Goal: Task Accomplishment & Management: Manage account settings

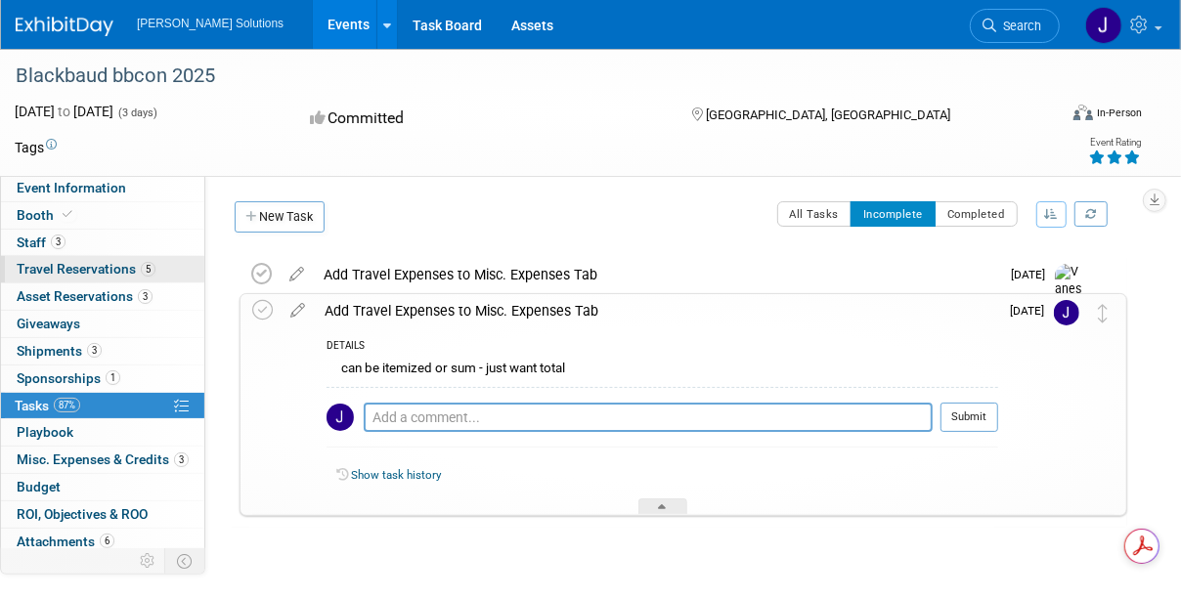
click at [90, 262] on span "Travel Reservations 5" at bounding box center [86, 269] width 139 height 16
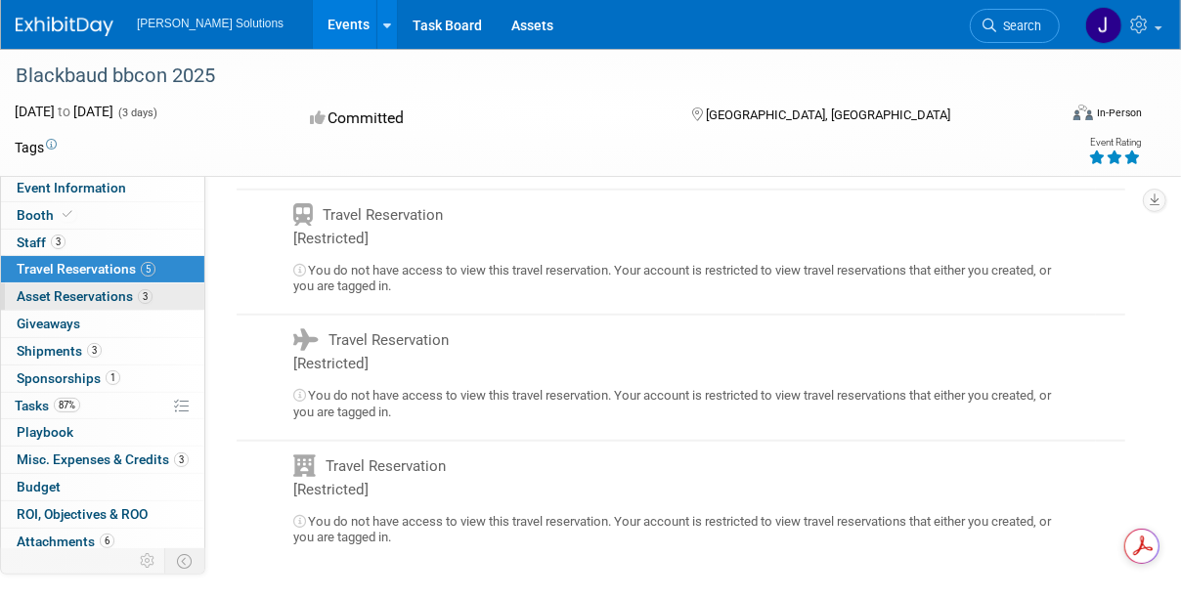
click at [116, 285] on link "3 Asset Reservations 3" at bounding box center [102, 297] width 203 height 26
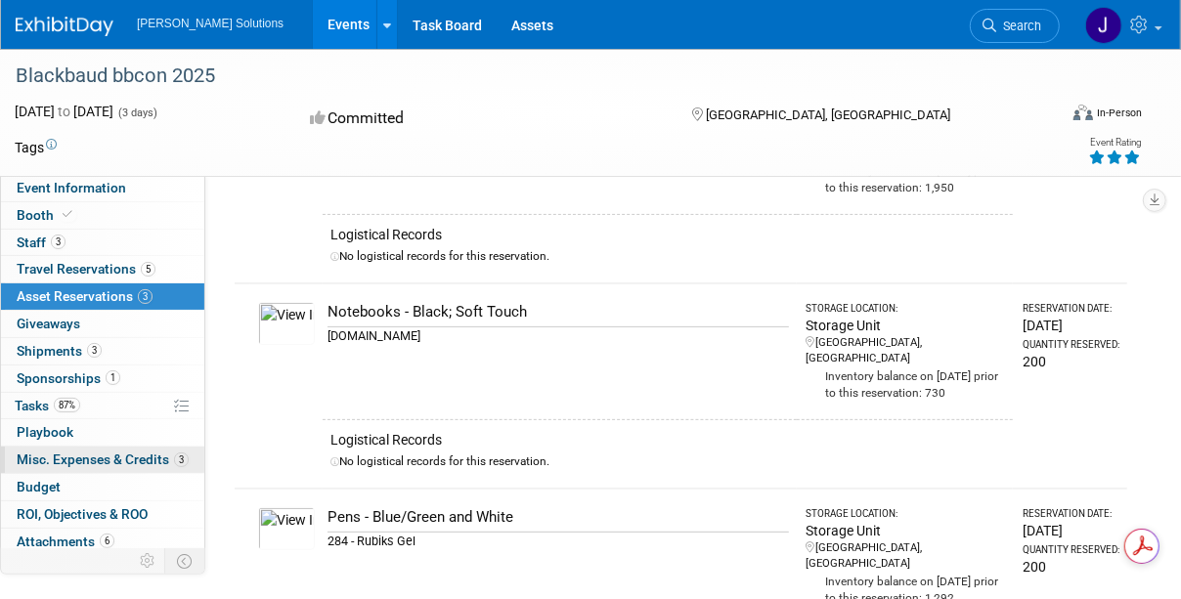
click at [89, 452] on span "Misc. Expenses & Credits 3" at bounding box center [103, 460] width 172 height 16
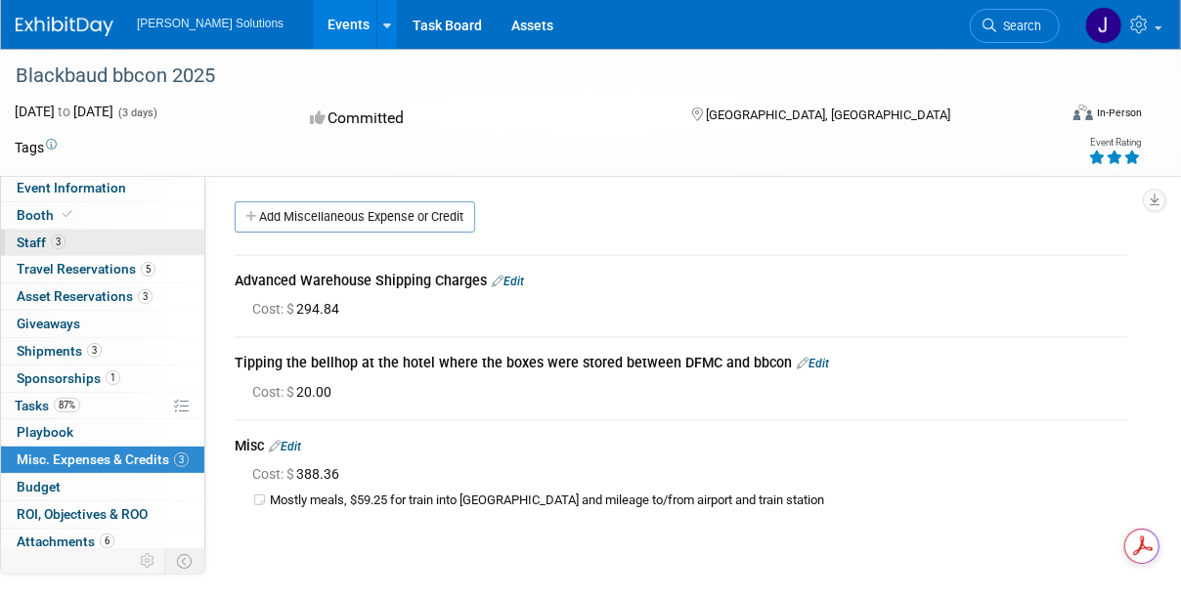
click at [42, 230] on link "3 Staff 3" at bounding box center [102, 243] width 203 height 26
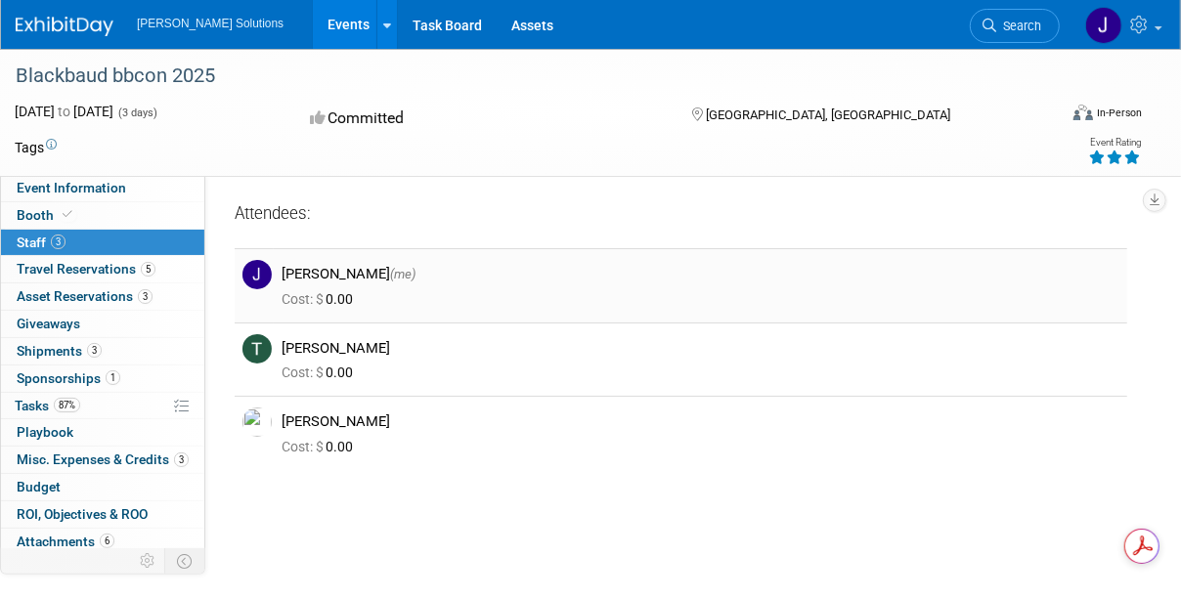
click at [255, 271] on img at bounding box center [256, 274] width 29 height 29
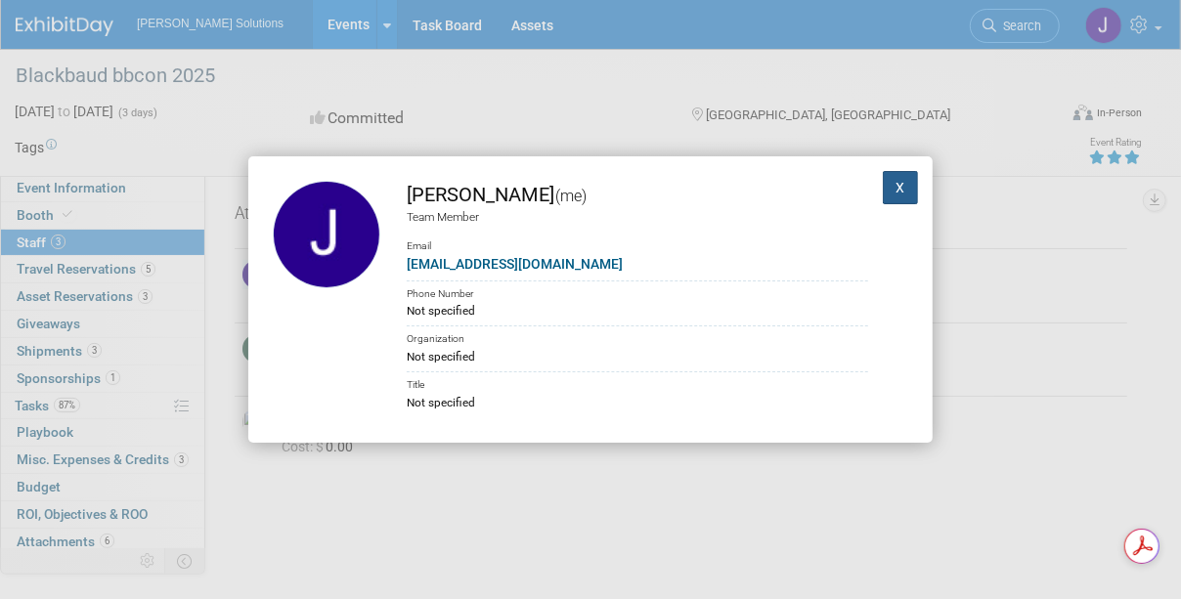
click at [883, 187] on button "X" at bounding box center [900, 187] width 35 height 33
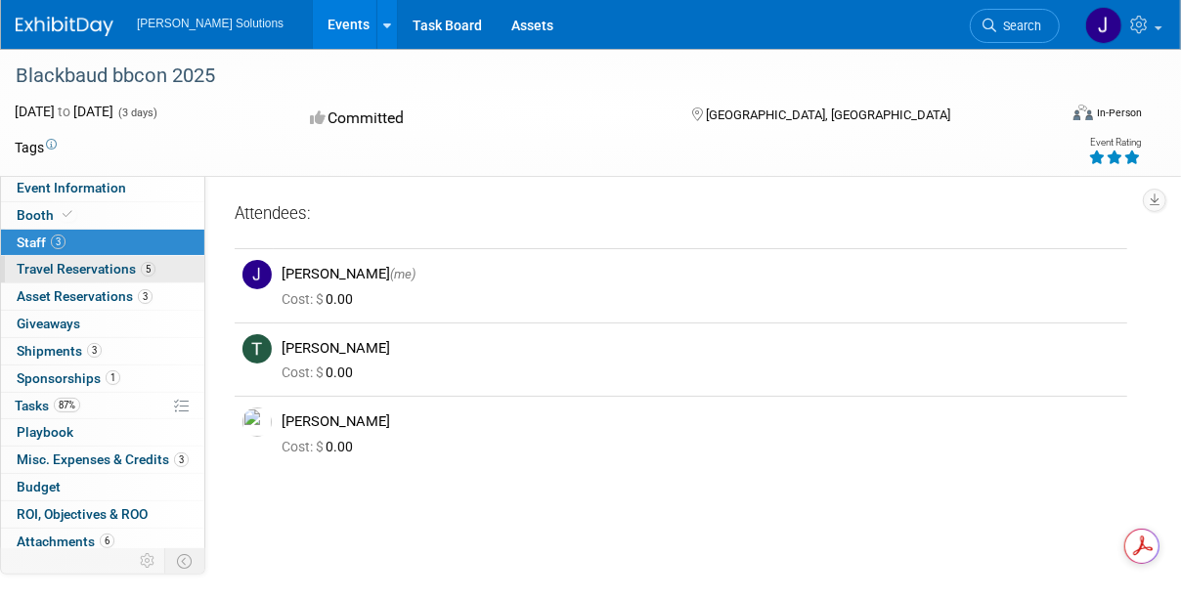
click at [65, 261] on span "Travel Reservations 5" at bounding box center [86, 269] width 139 height 16
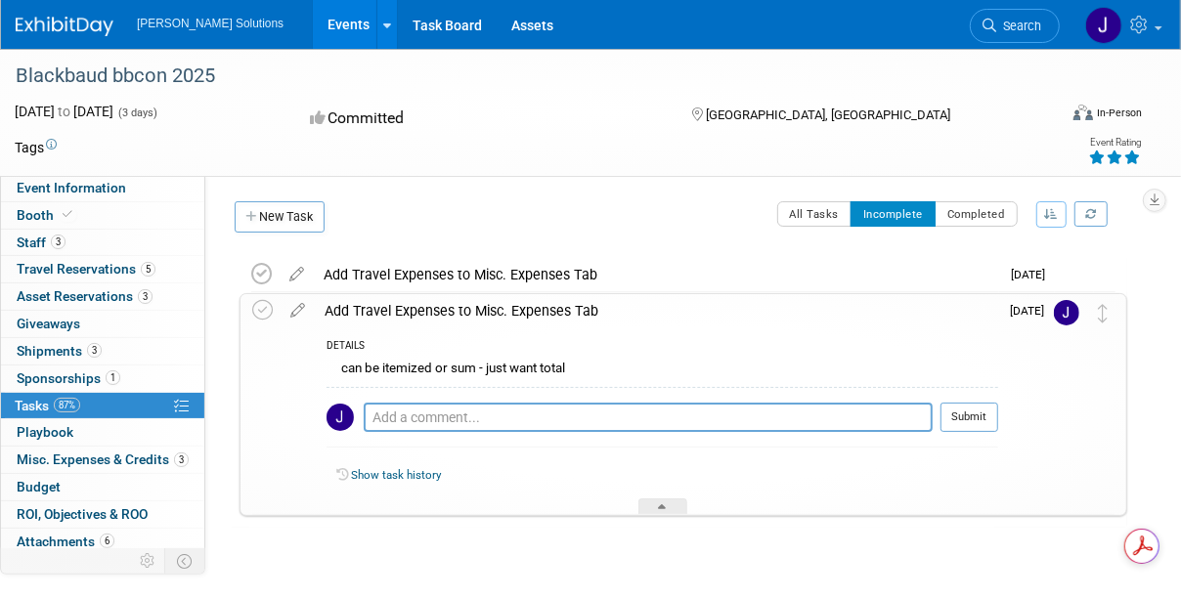
click at [640, 443] on div "Pro tip: Press Ctrl-Enter to submit comment." at bounding box center [648, 439] width 569 height 15
click at [432, 416] on textarea at bounding box center [648, 417] width 569 height 29
click at [372, 349] on div "DETAILS" at bounding box center [663, 347] width 672 height 17
click at [412, 391] on div "2284 Pro tip: Press Ctrl-Enter to submit comment. Submit" at bounding box center [663, 422] width 672 height 70
click at [413, 403] on textarea "2284" at bounding box center [648, 417] width 569 height 29
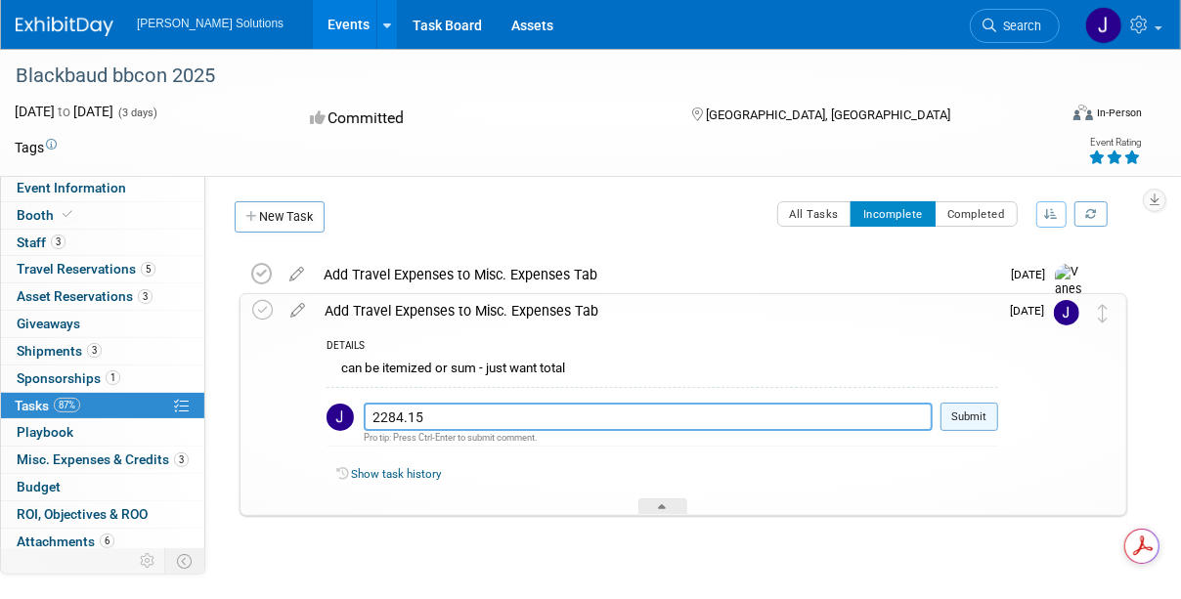
type textarea "2284.15"
click at [978, 409] on button "Submit" at bounding box center [970, 417] width 58 height 29
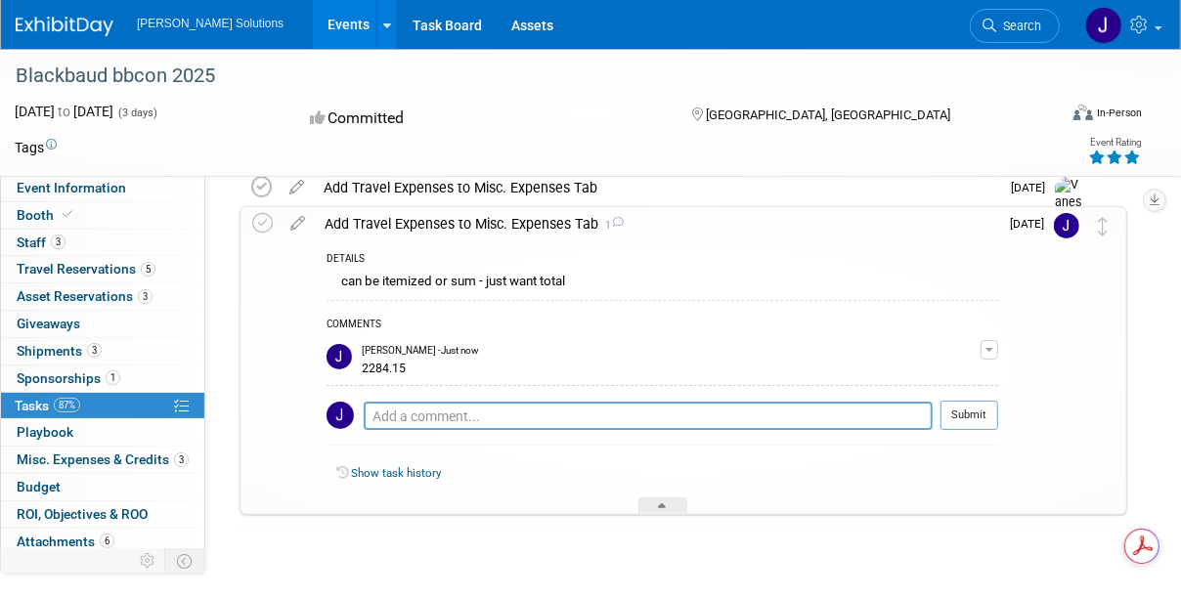
scroll to position [89, 0]
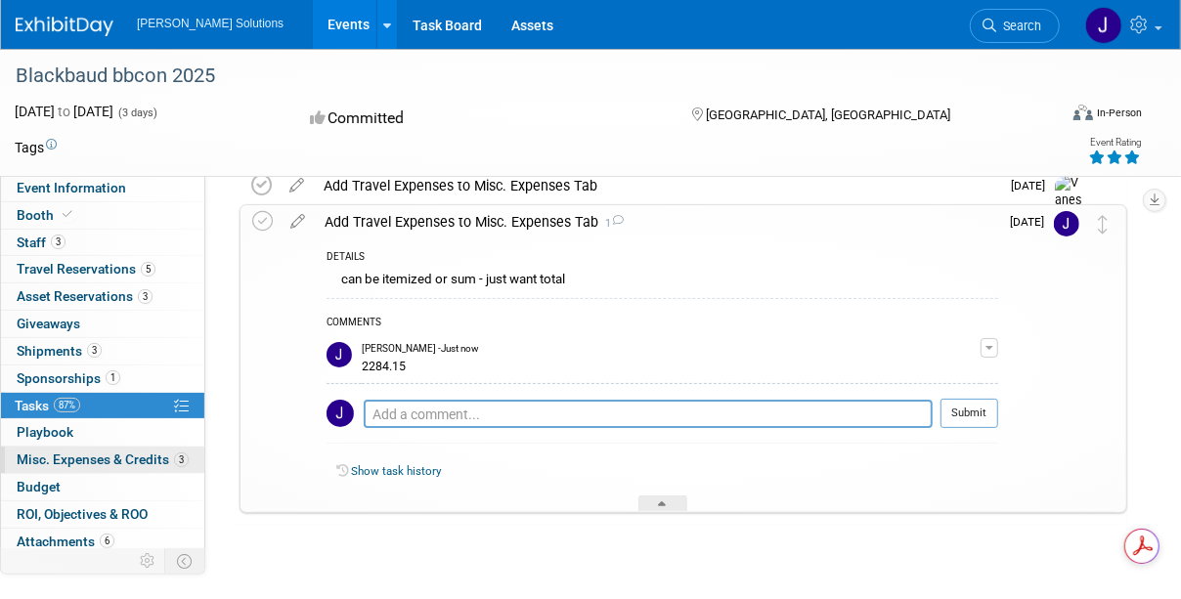
click at [131, 452] on span "Misc. Expenses & Credits 3" at bounding box center [103, 460] width 172 height 16
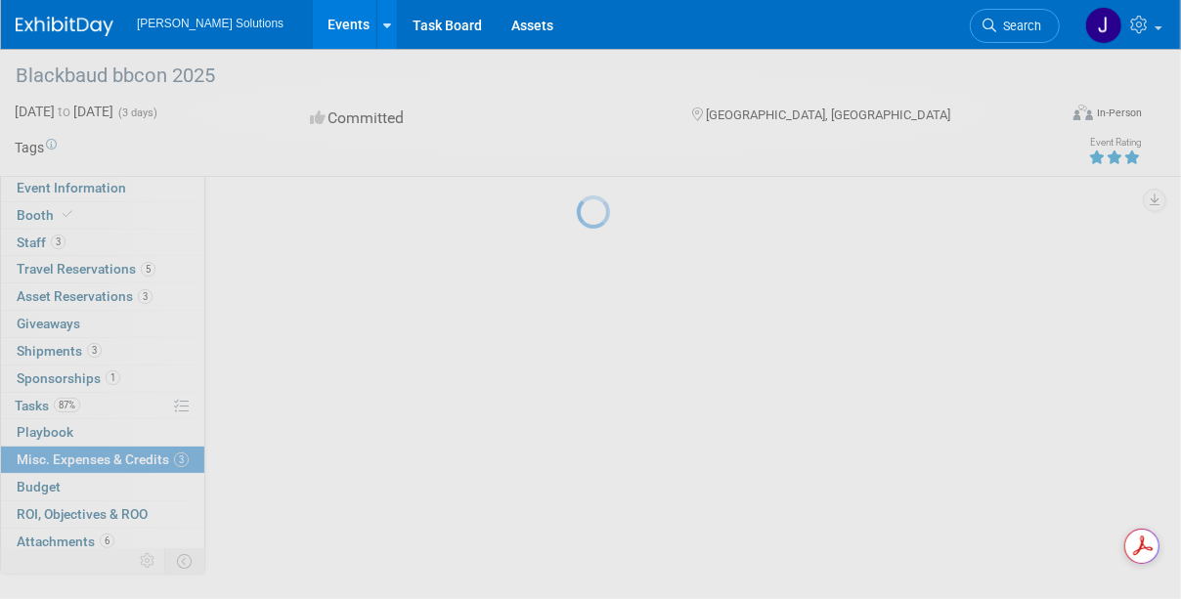
scroll to position [0, 0]
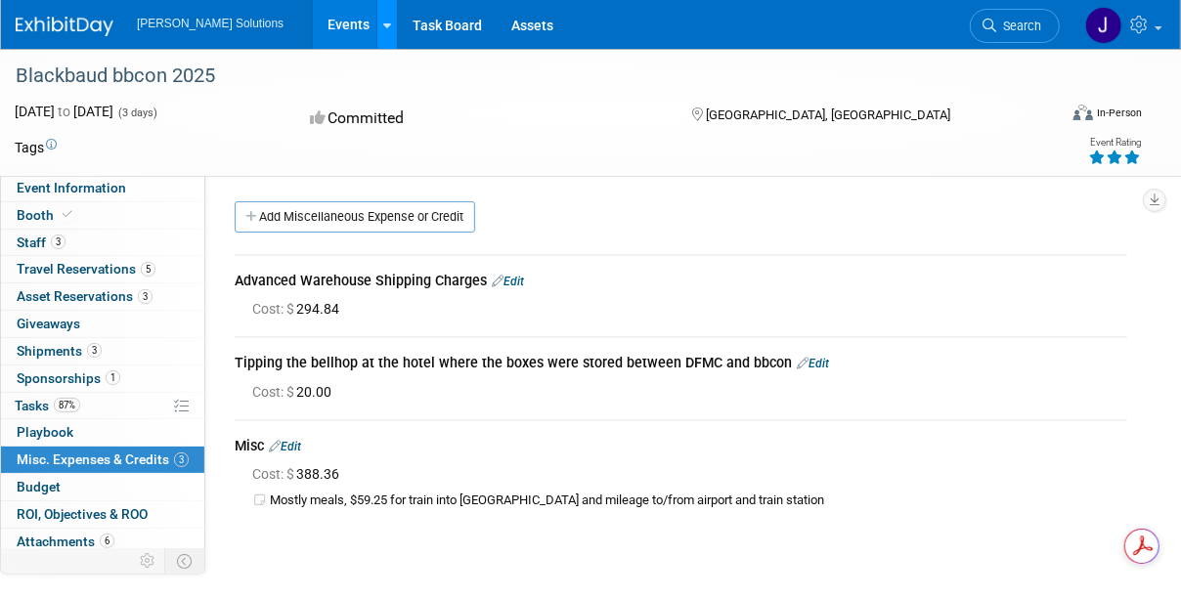
click at [376, 22] on link at bounding box center [386, 24] width 21 height 49
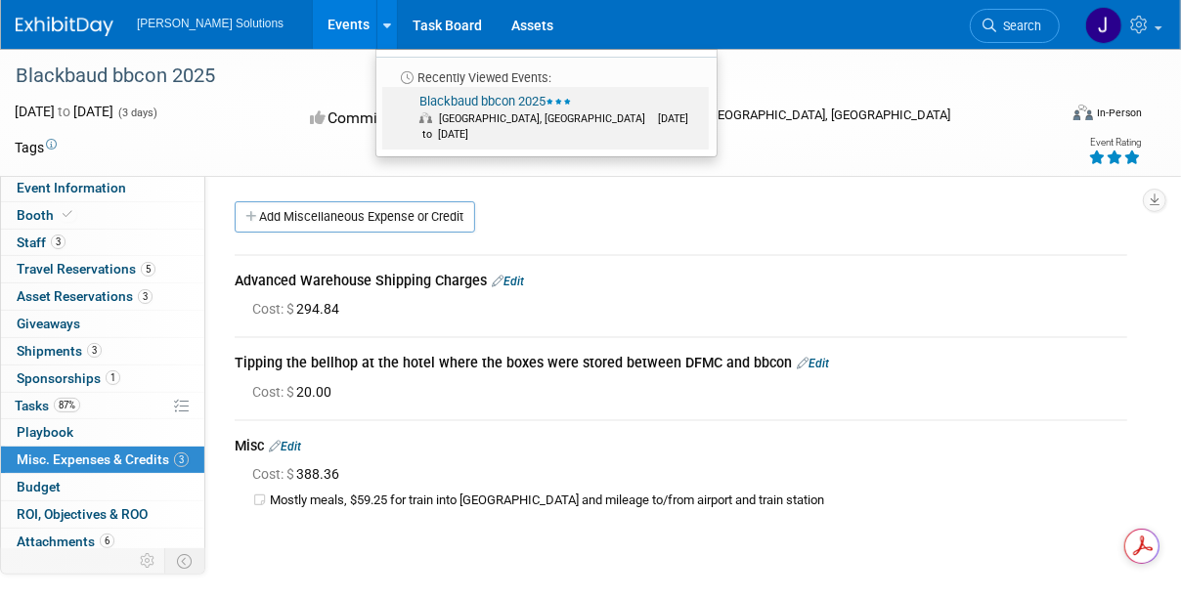
click at [406, 100] on link "Blackbaud bbcon 2025 Philadelphia, PA Oct 6, 2025 to Oct 8, 2025" at bounding box center [545, 118] width 327 height 63
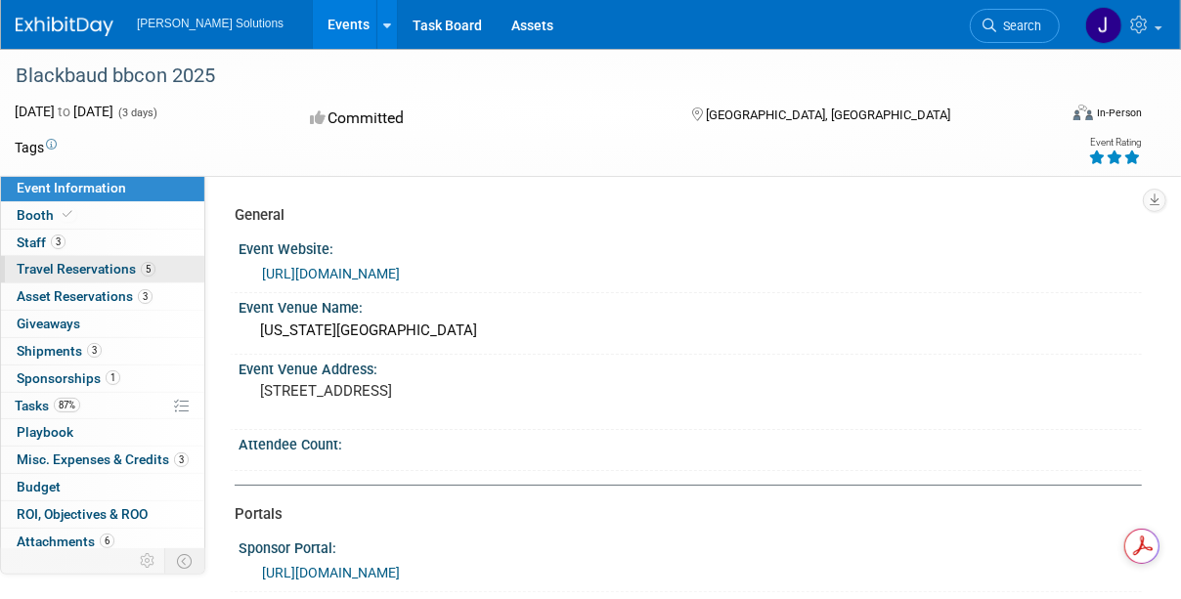
click at [103, 264] on span "Travel Reservations 5" at bounding box center [86, 269] width 139 height 16
